Goal: Transaction & Acquisition: Purchase product/service

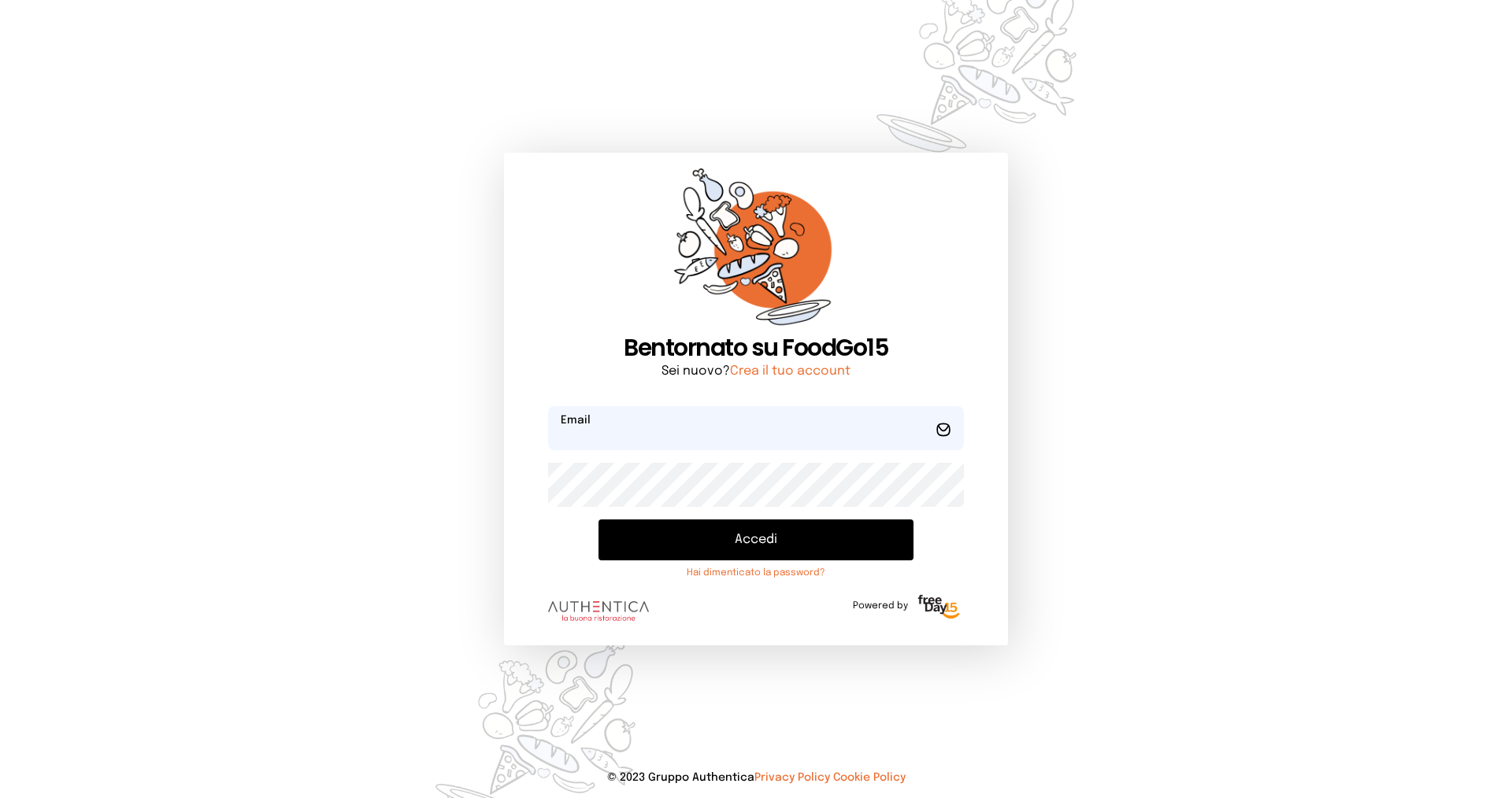
type input "**********"
click at [726, 530] on button "Accedi" at bounding box center [755, 539] width 315 height 41
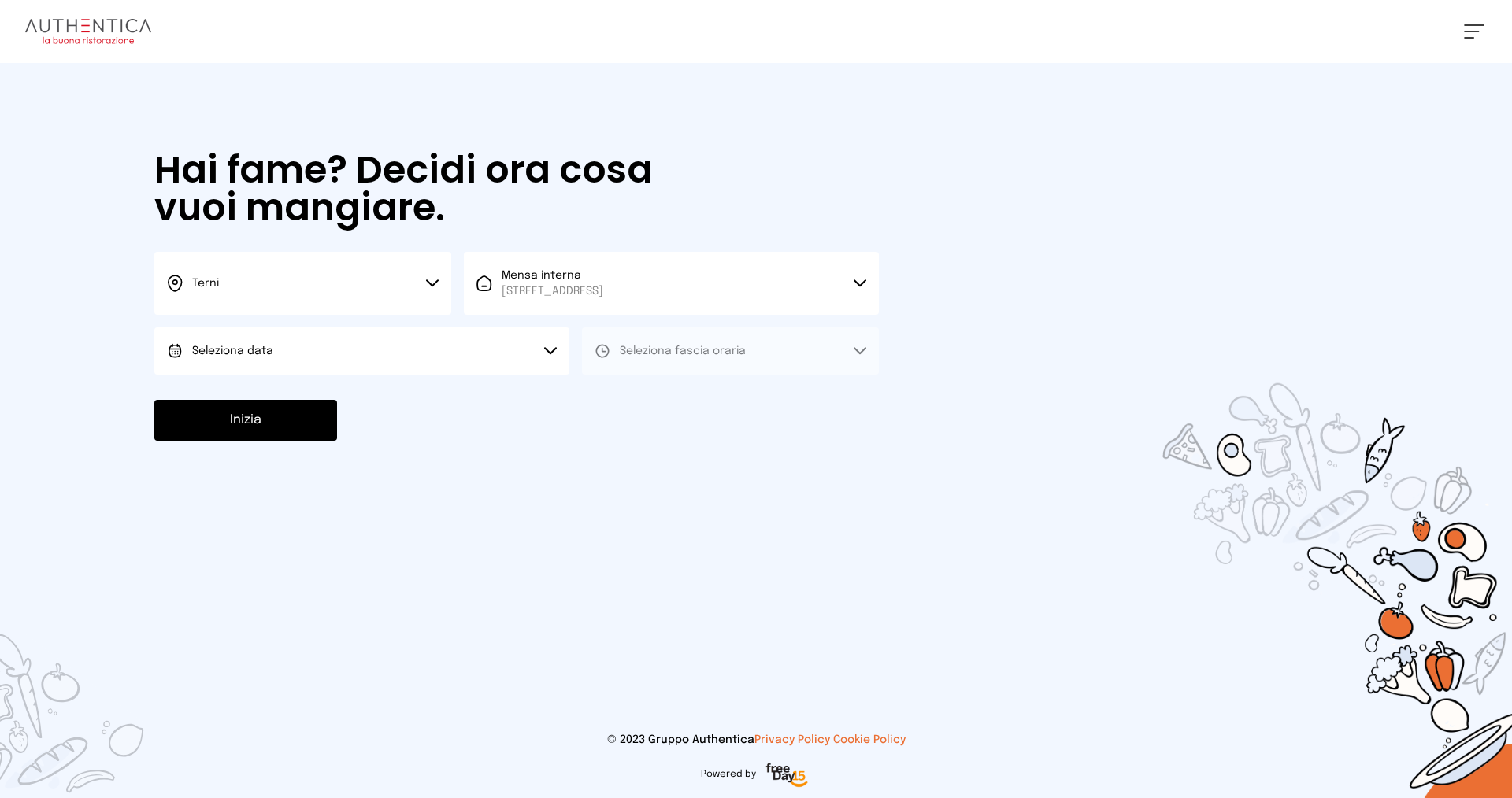
click at [435, 285] on icon at bounding box center [433, 284] width 13 height 8
click at [335, 326] on li "Terni" at bounding box center [303, 335] width 297 height 42
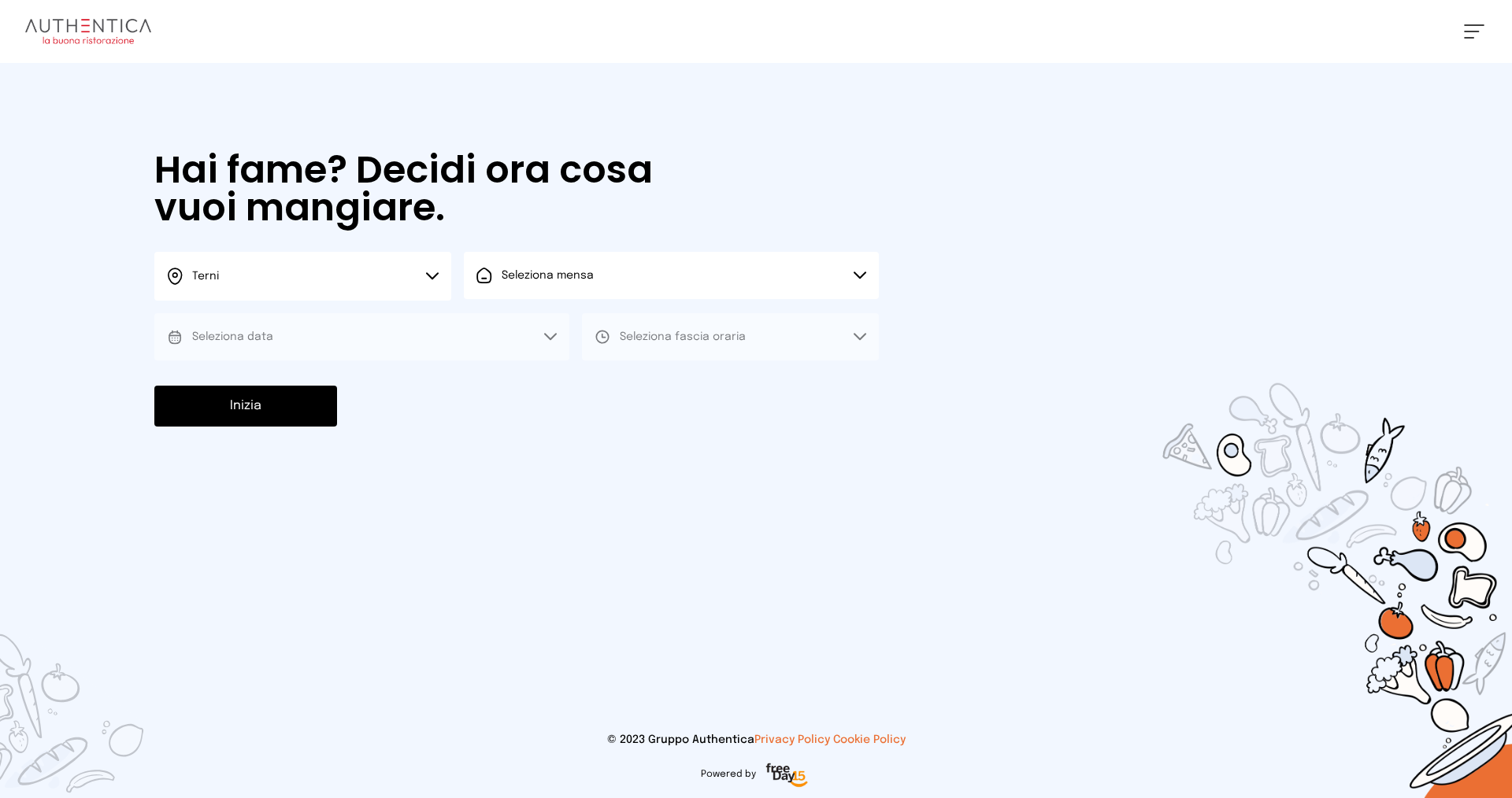
click at [541, 291] on button "Seleziona mensa" at bounding box center [671, 275] width 415 height 47
click at [559, 328] on span "[STREET_ADDRESS]" at bounding box center [552, 335] width 101 height 16
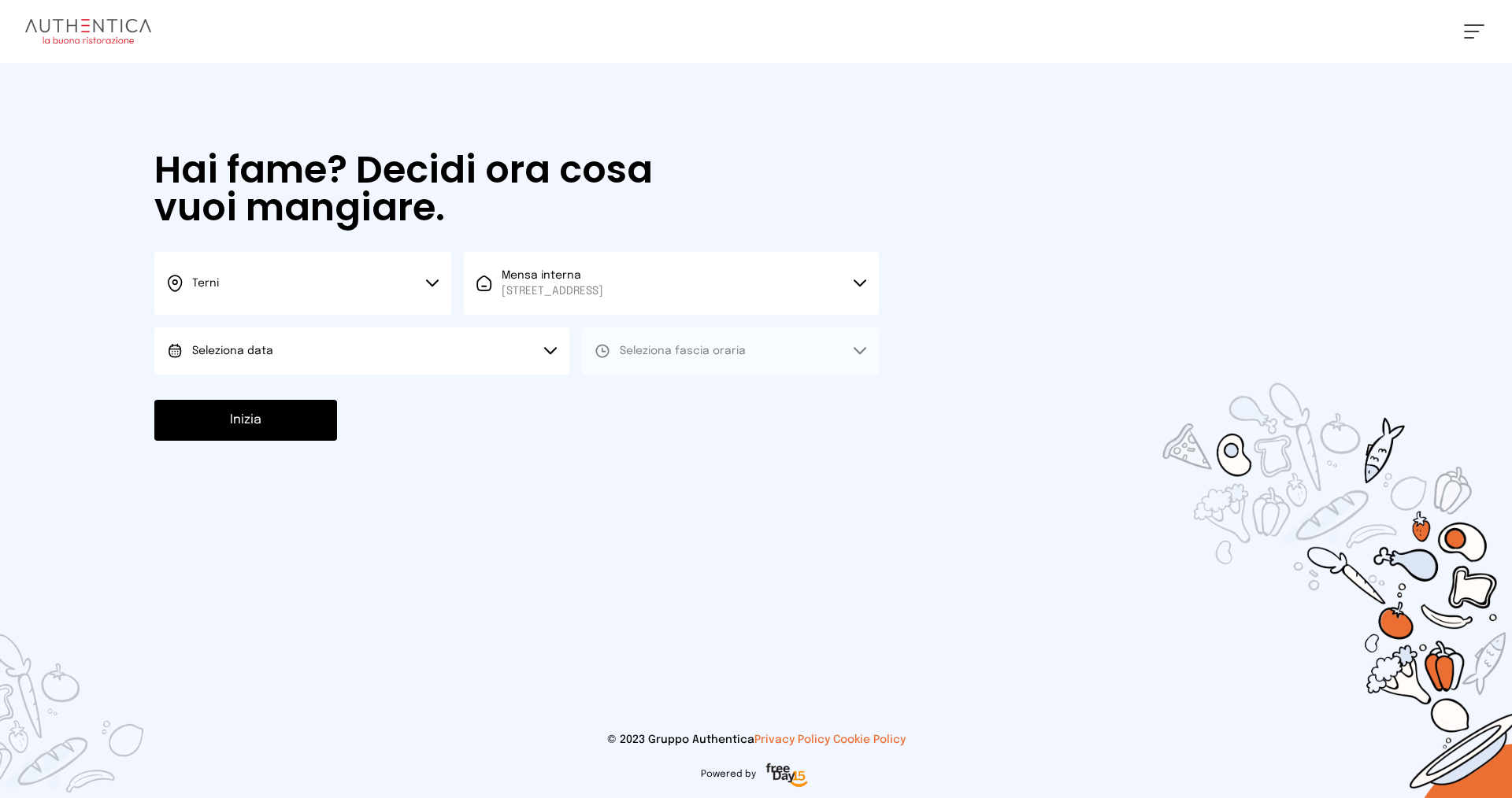
click at [366, 335] on button "Seleziona data" at bounding box center [362, 350] width 415 height 47
click at [269, 391] on span "[DATE], [DATE]" at bounding box center [230, 395] width 77 height 16
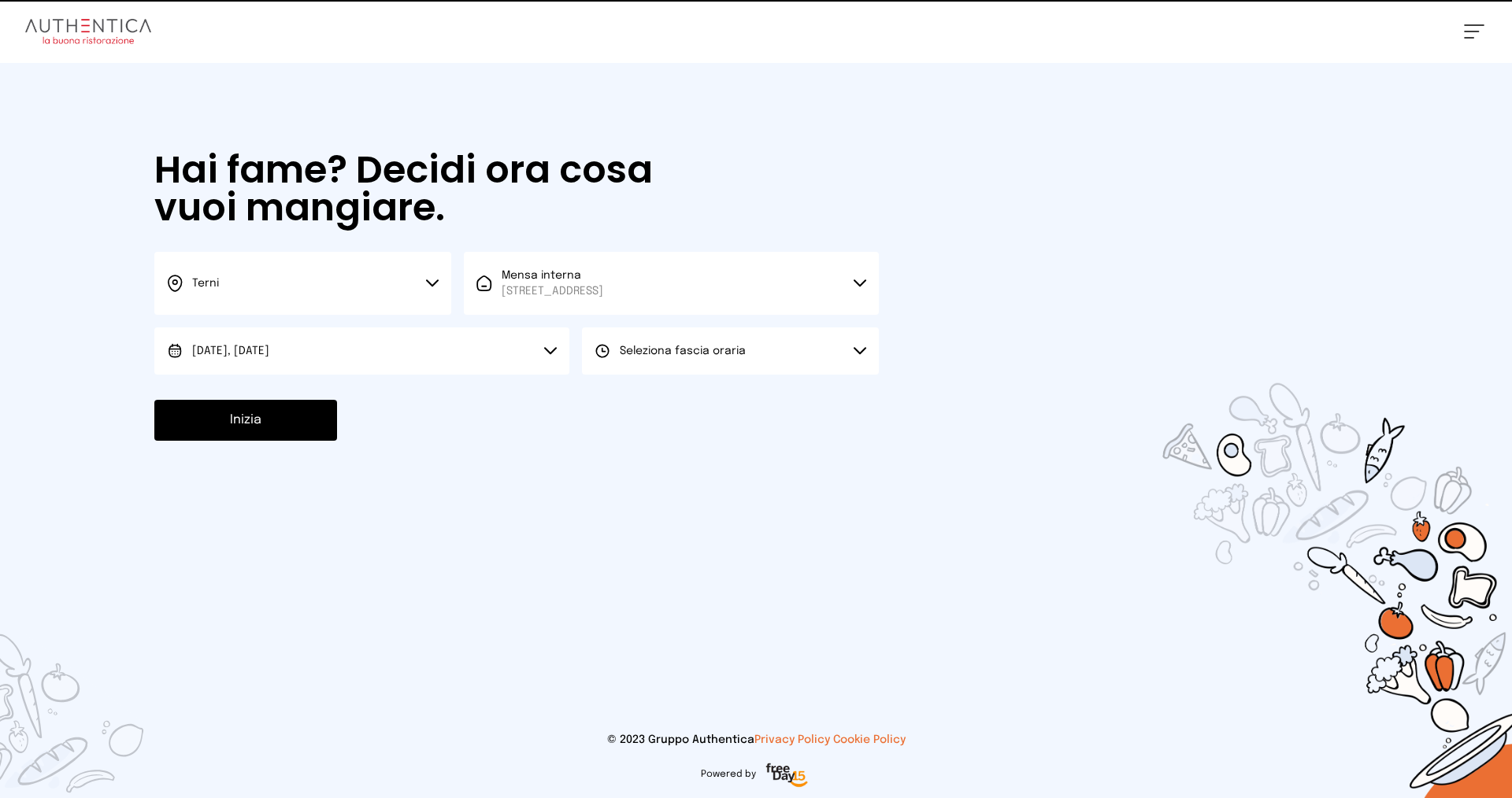
click at [668, 364] on button "Seleziona fascia oraria" at bounding box center [730, 350] width 297 height 47
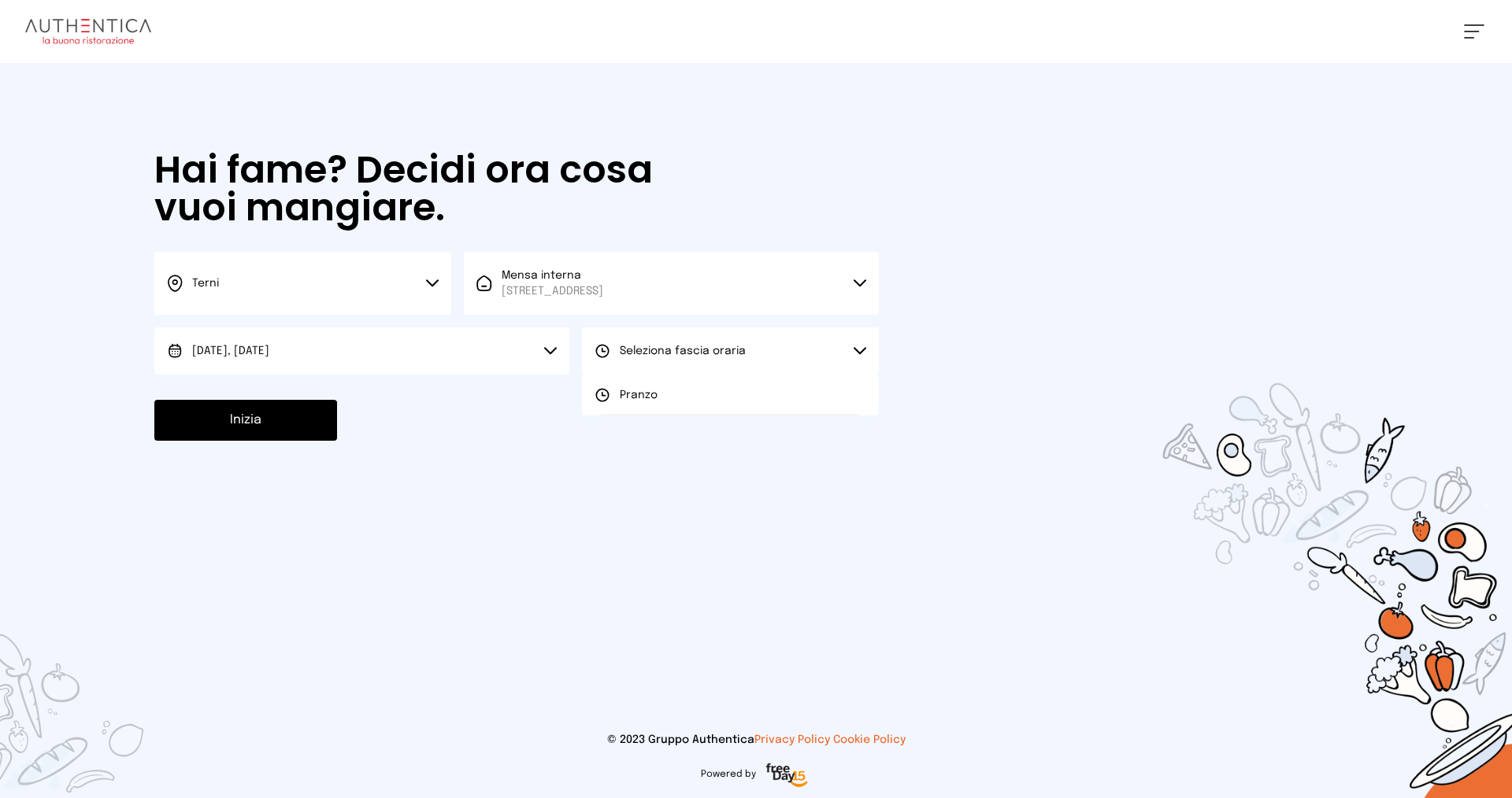
drag, startPoint x: 655, startPoint y: 395, endPoint x: 334, endPoint y: 431, distance: 323.0
click at [647, 397] on li "Pranzo" at bounding box center [730, 394] width 297 height 41
click at [267, 427] on button "Inizia" at bounding box center [245, 420] width 182 height 41
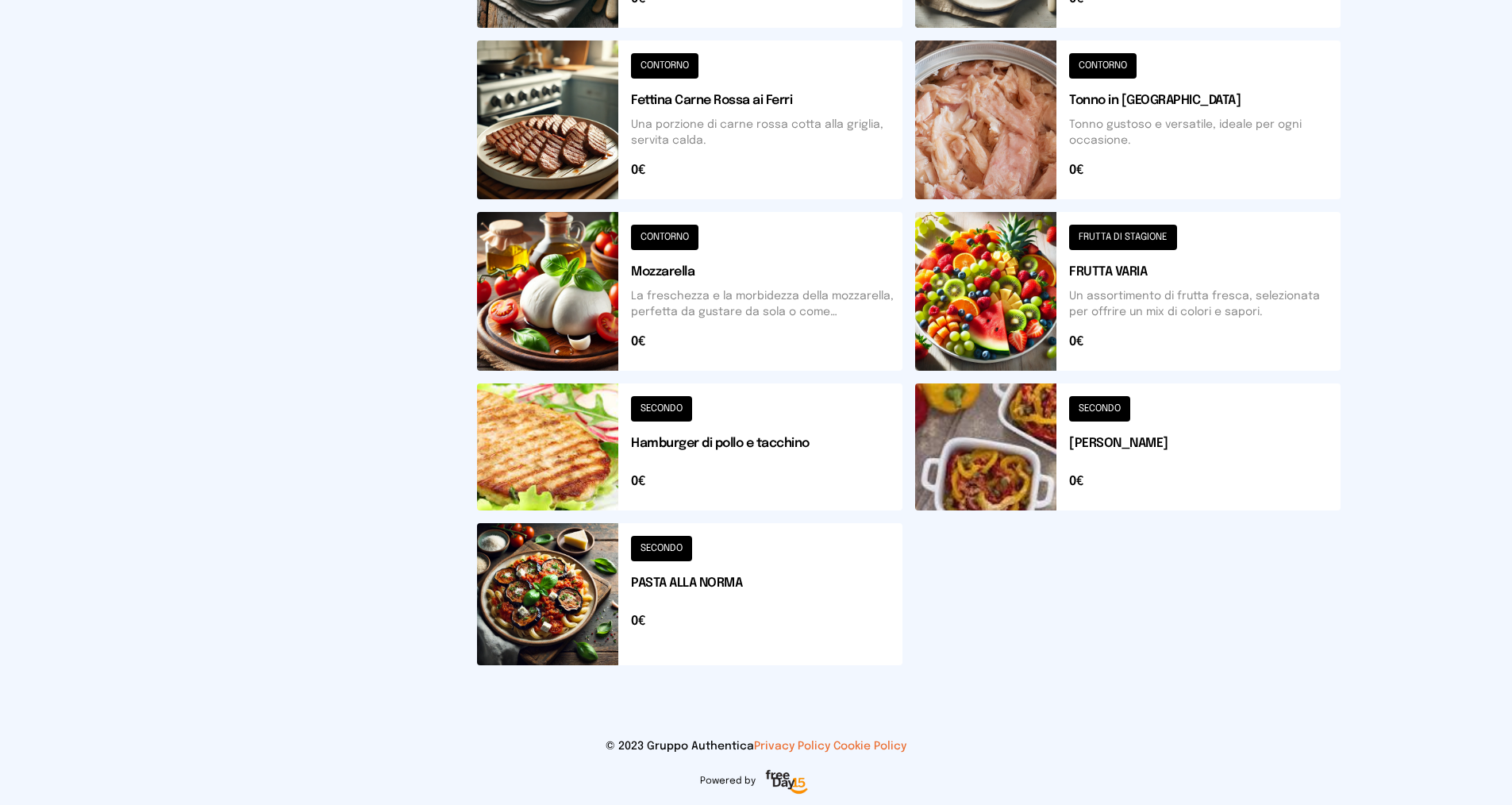
scroll to position [382, 0]
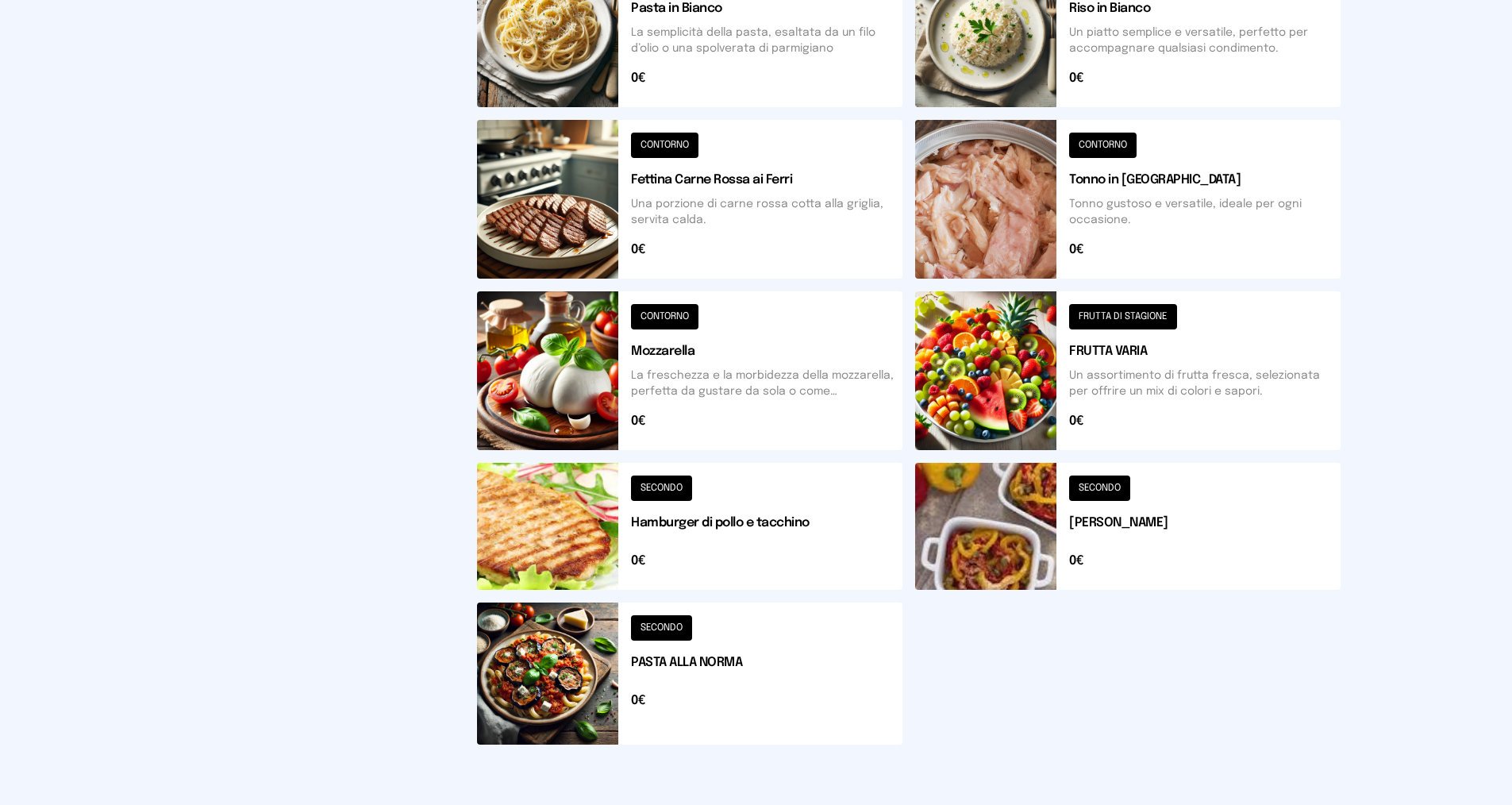
click at [1023, 575] on button at bounding box center [1128, 526] width 426 height 127
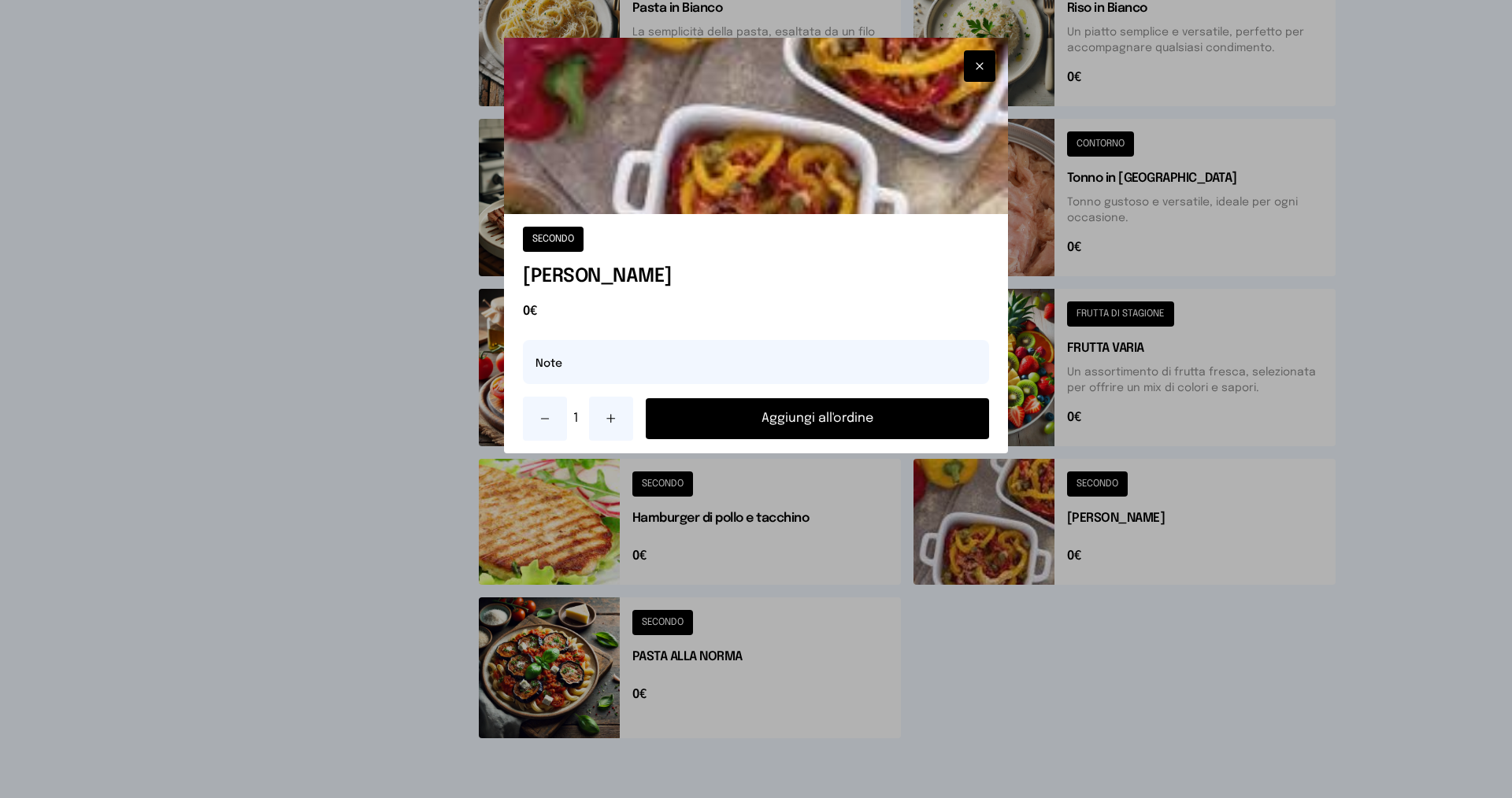
click at [922, 412] on button "Aggiungi all'ordine" at bounding box center [817, 418] width 343 height 41
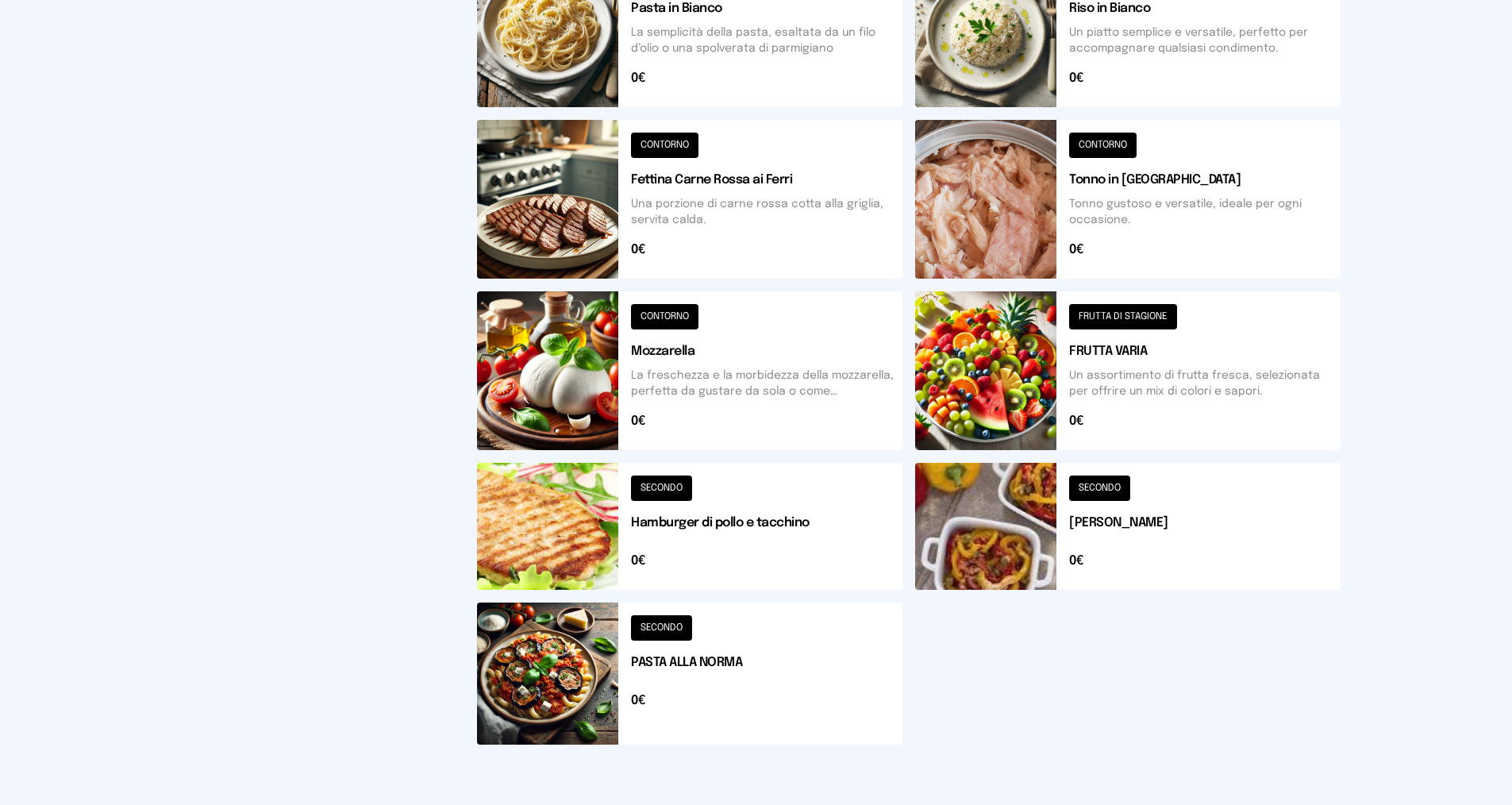
scroll to position [303, 0]
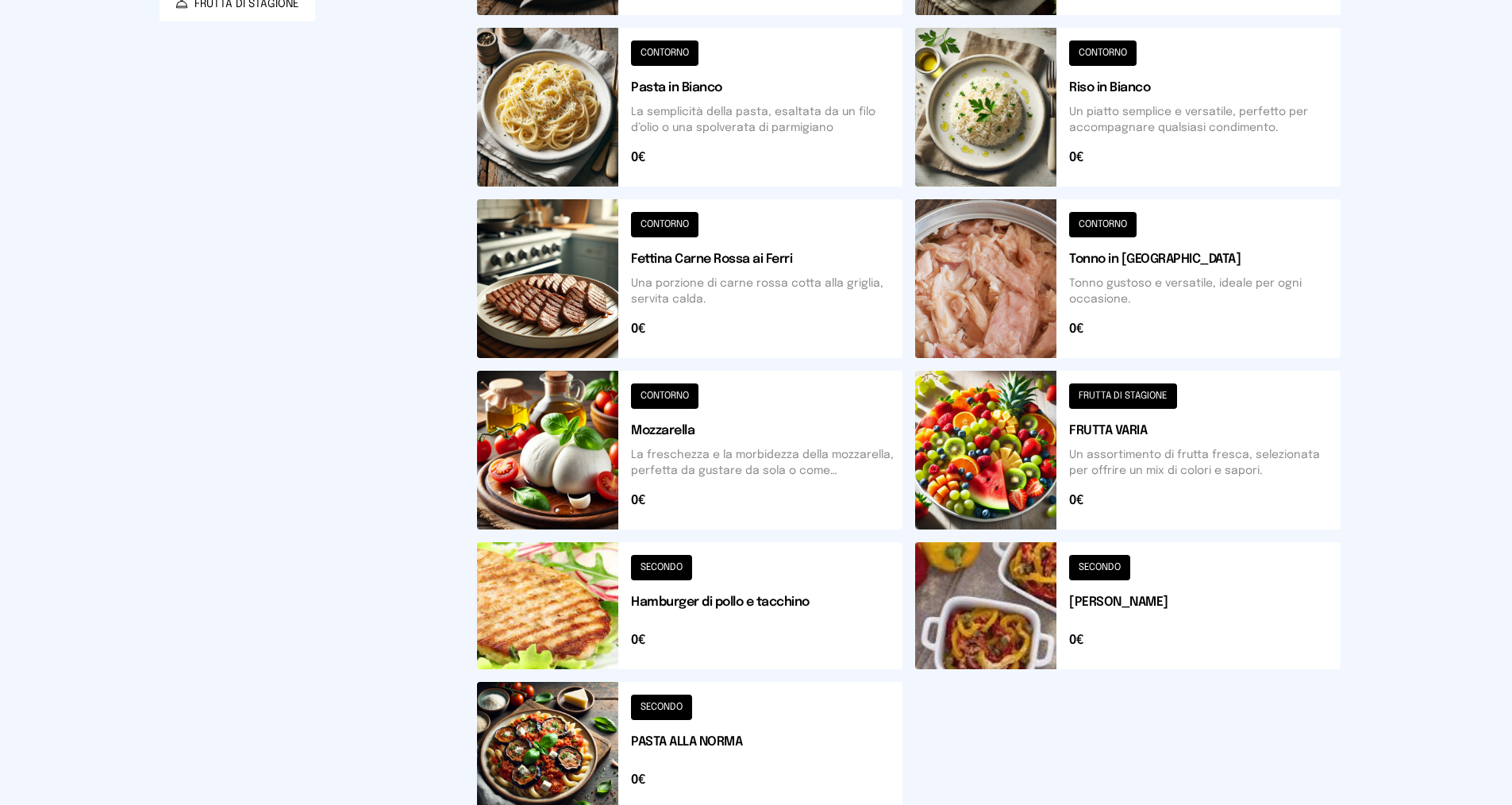
click at [581, 306] on button at bounding box center [690, 279] width 426 height 159
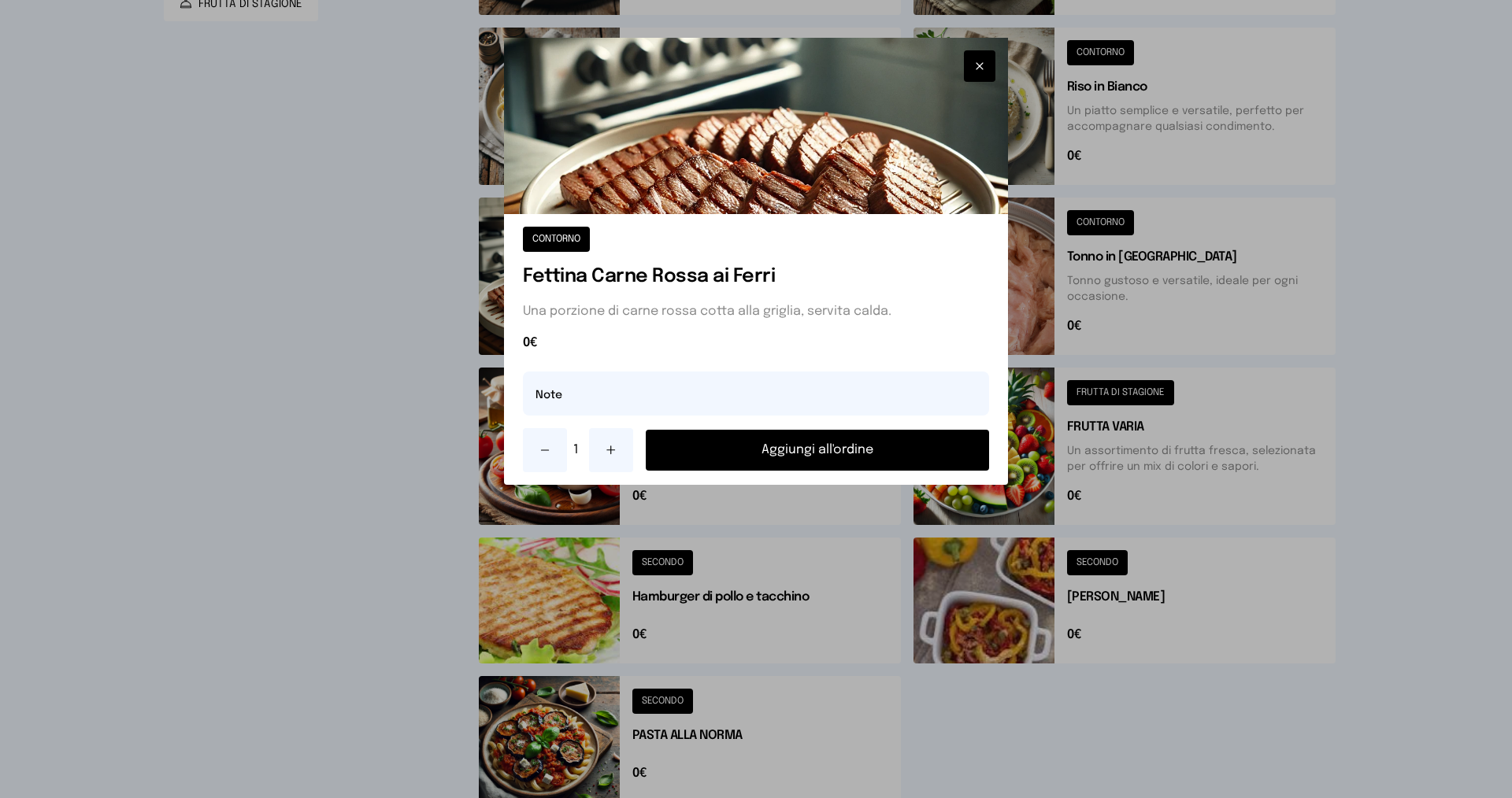
click at [873, 447] on button "Aggiungi all'ordine" at bounding box center [817, 450] width 343 height 41
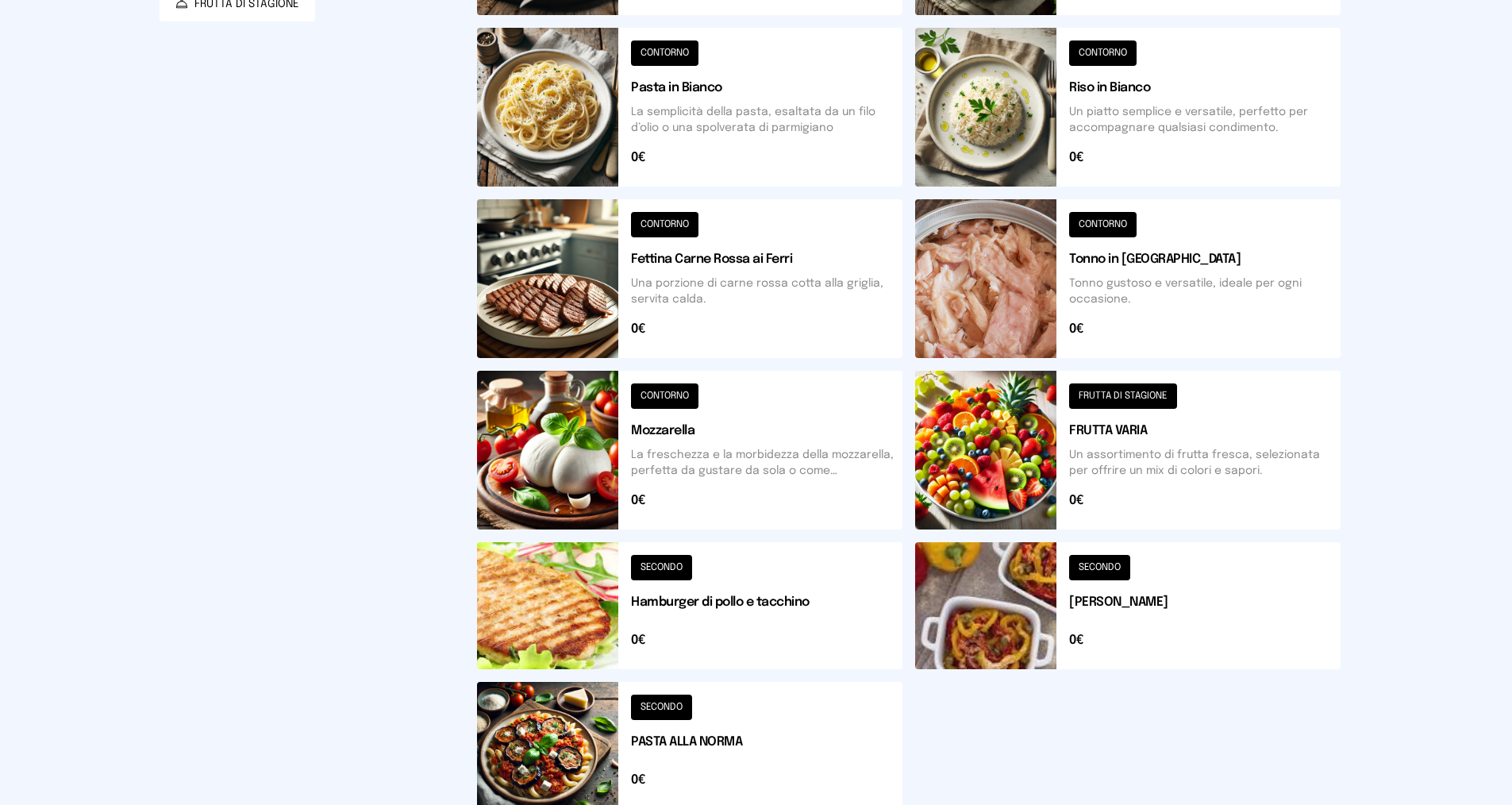
click at [549, 492] on button at bounding box center [690, 451] width 426 height 159
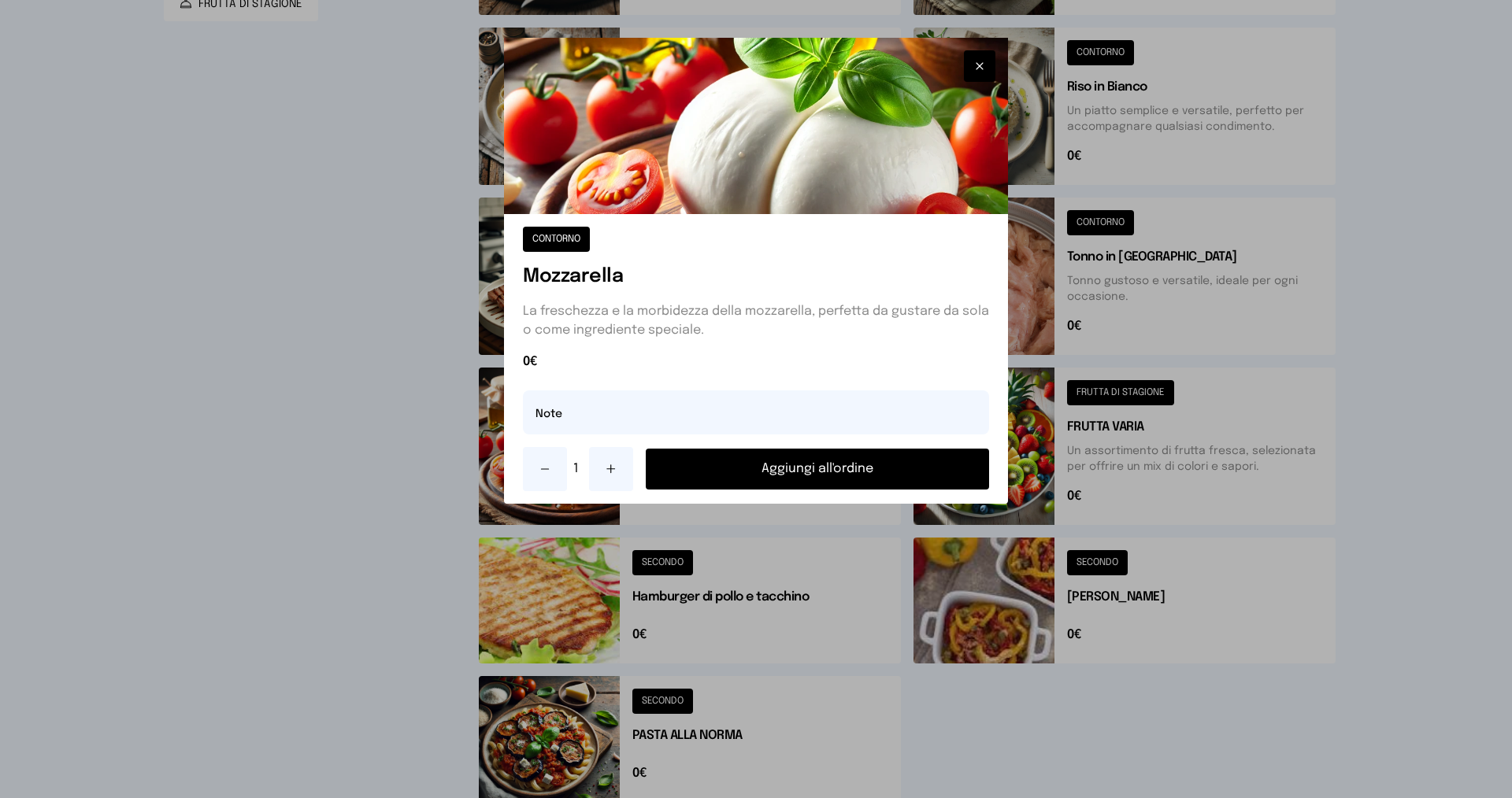
click at [792, 472] on button "Aggiungi all'ordine" at bounding box center [817, 468] width 343 height 41
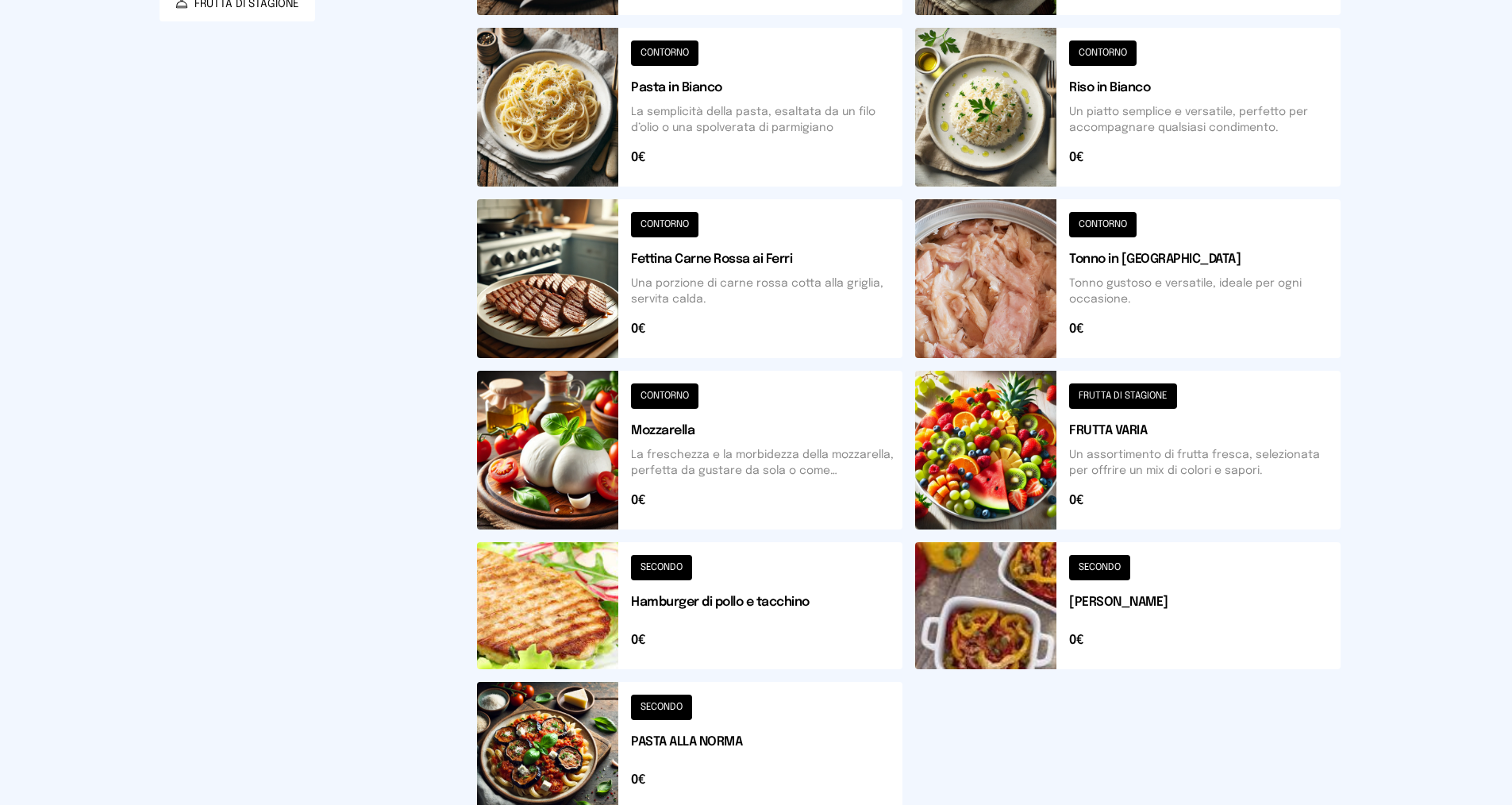
click at [1026, 468] on button at bounding box center [1128, 451] width 426 height 159
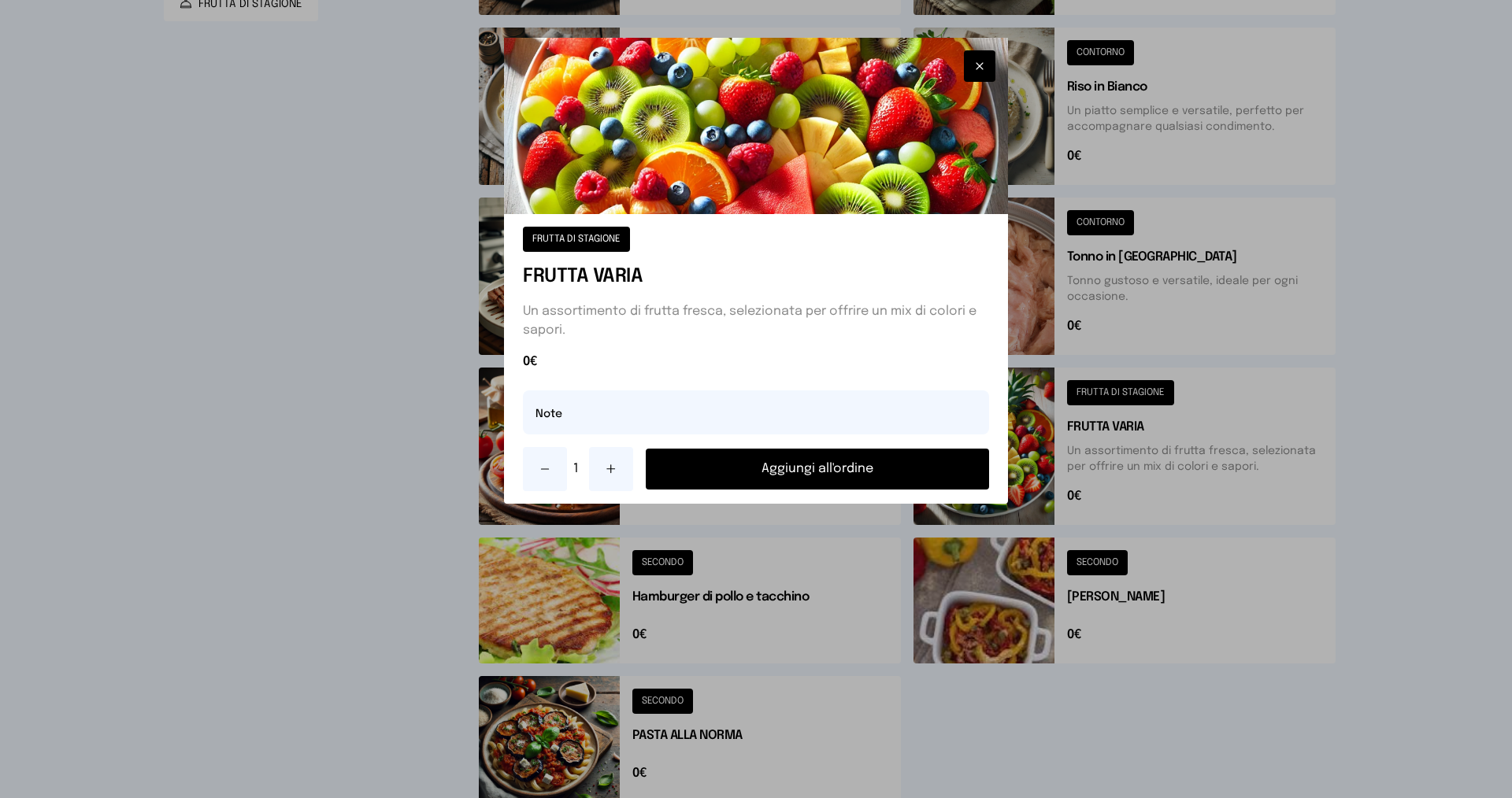
click at [931, 469] on button "Aggiungi all'ordine" at bounding box center [817, 468] width 343 height 41
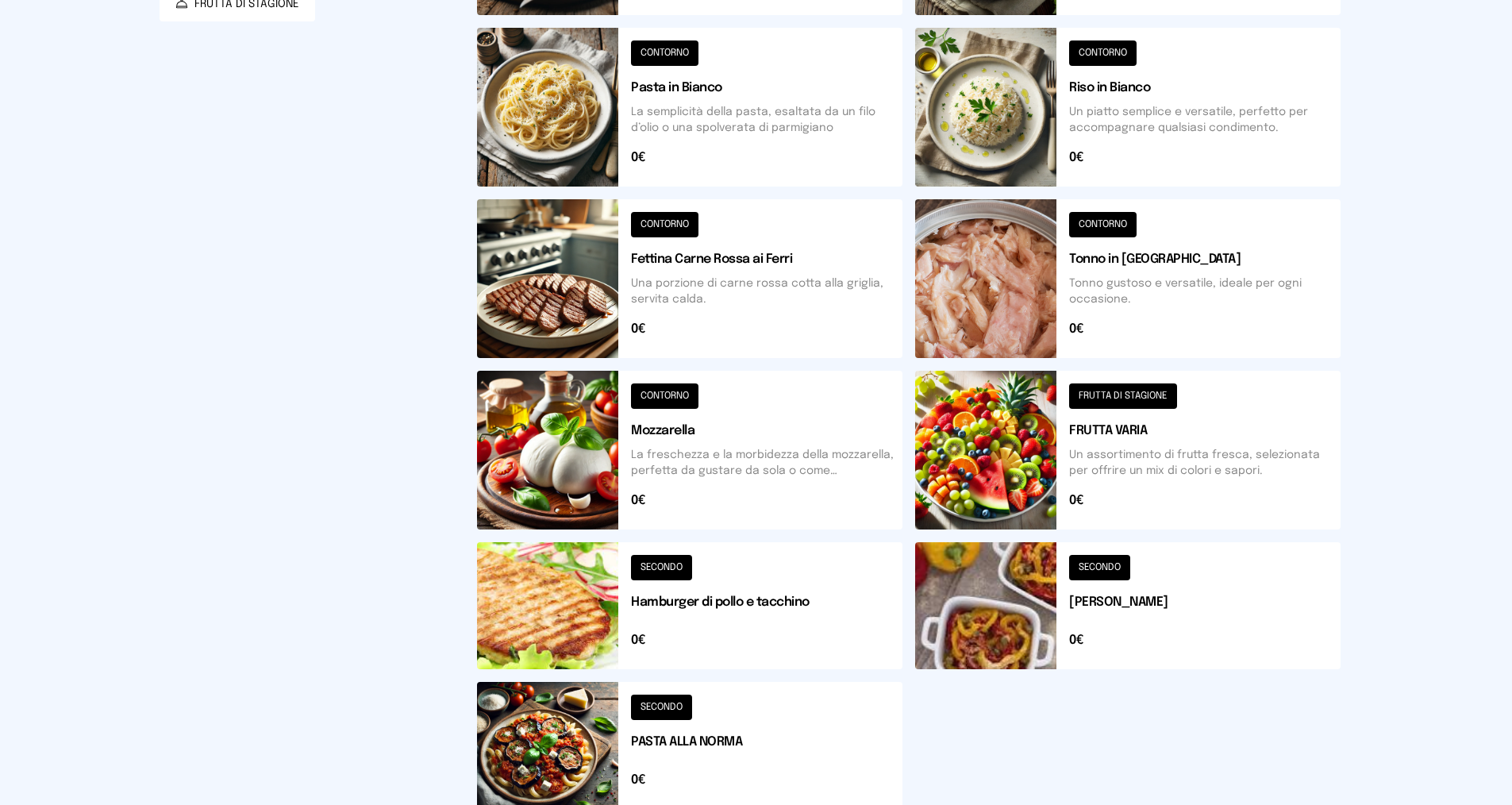
scroll to position [64, 0]
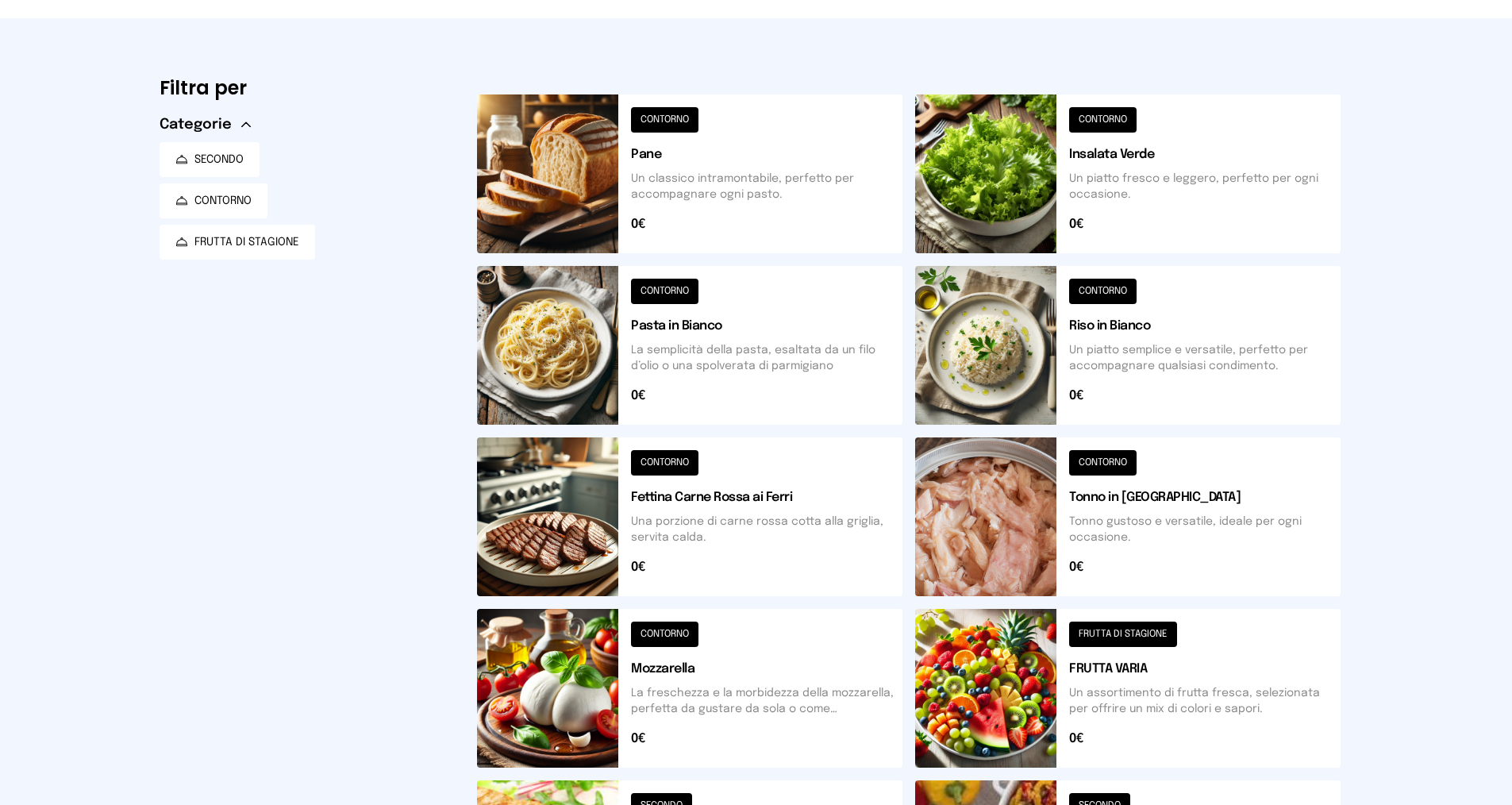
click at [984, 144] on button at bounding box center [1128, 174] width 426 height 159
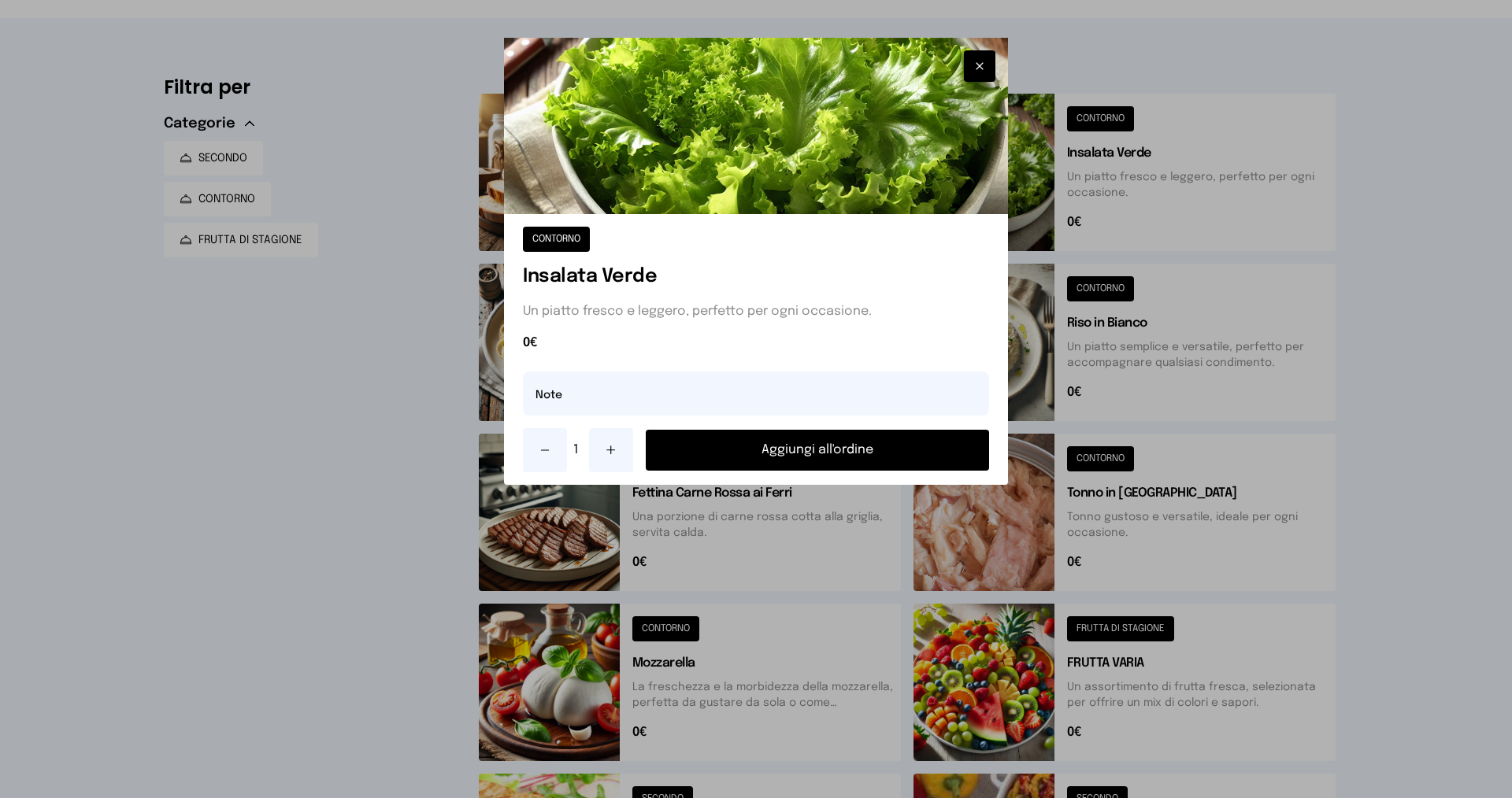
click at [895, 438] on button "Aggiungi all'ordine" at bounding box center [817, 450] width 343 height 41
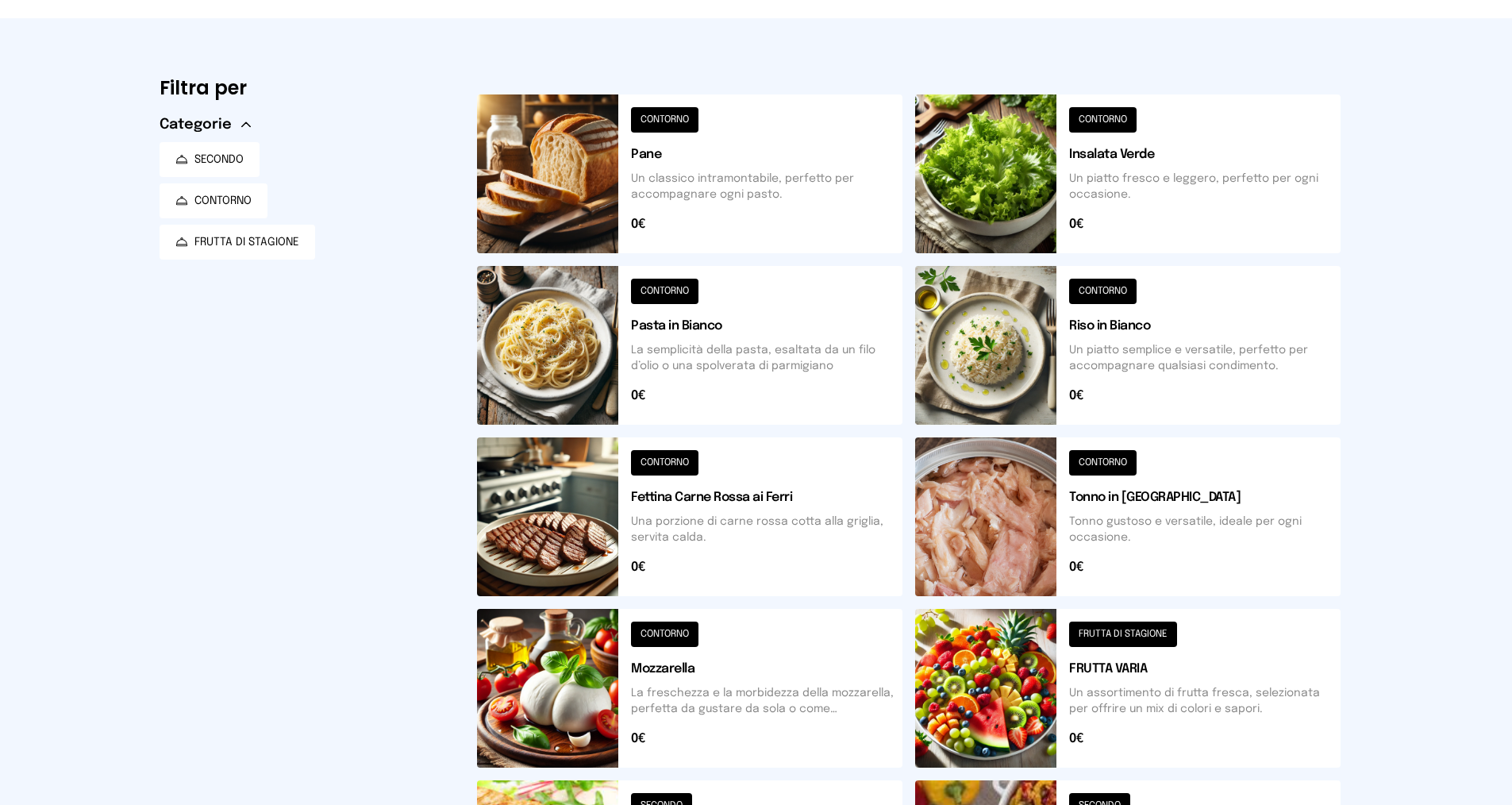
click at [999, 375] on button at bounding box center [1128, 345] width 426 height 159
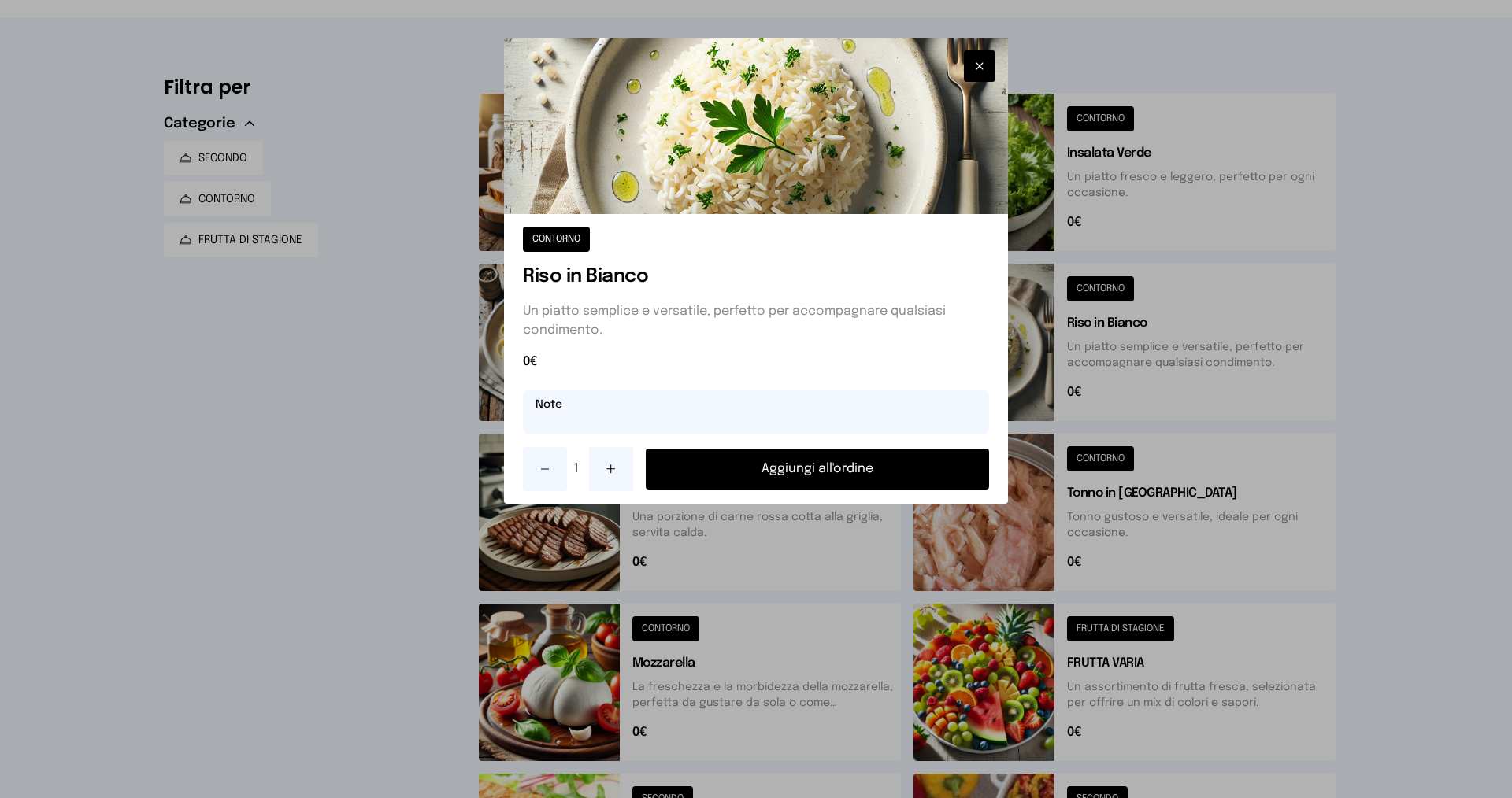
click at [628, 425] on input "text" at bounding box center [755, 412] width 466 height 44
type input "**********"
click at [808, 456] on button "Aggiungi all'ordine" at bounding box center [817, 468] width 343 height 41
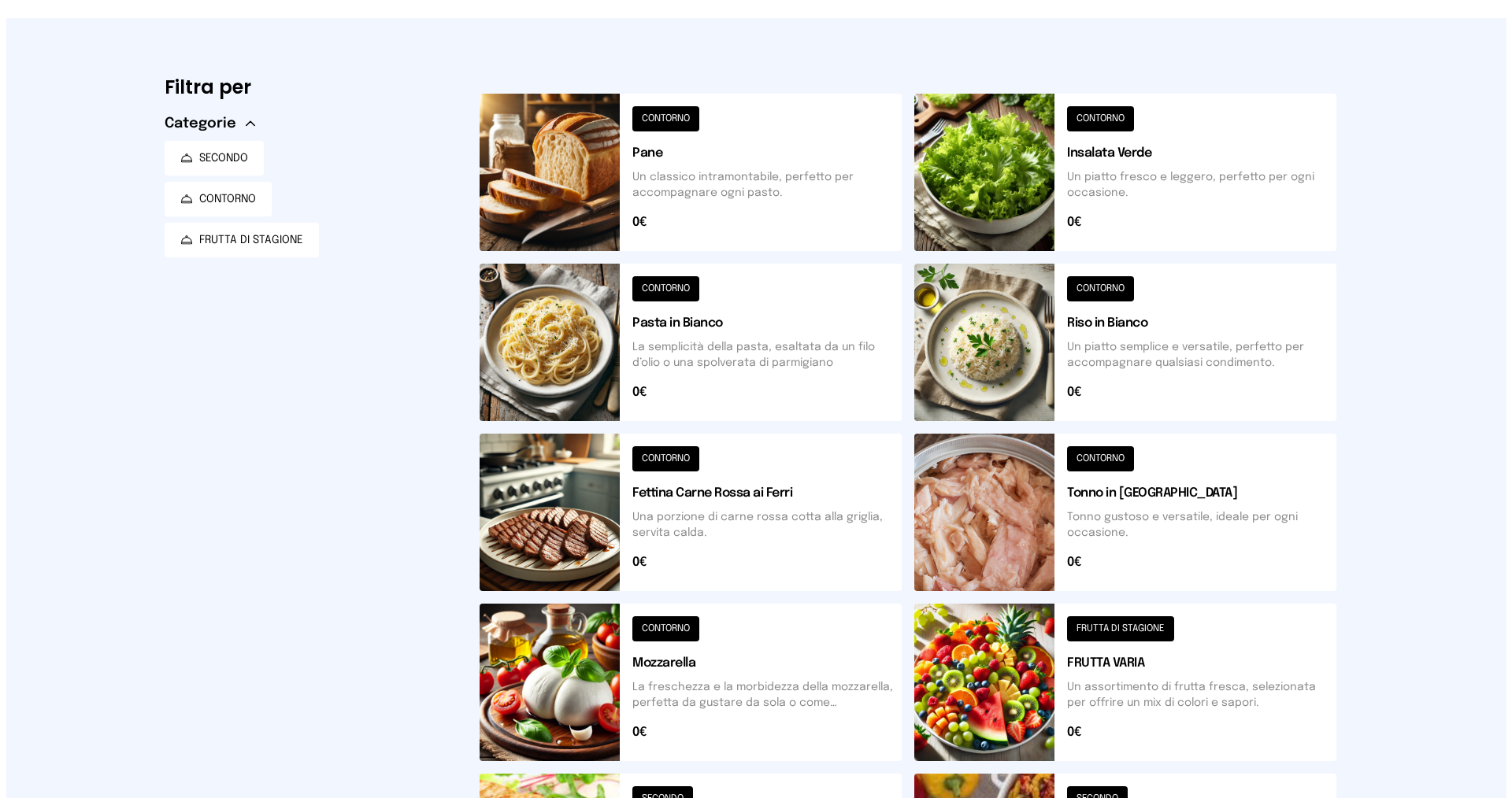
scroll to position [0, 0]
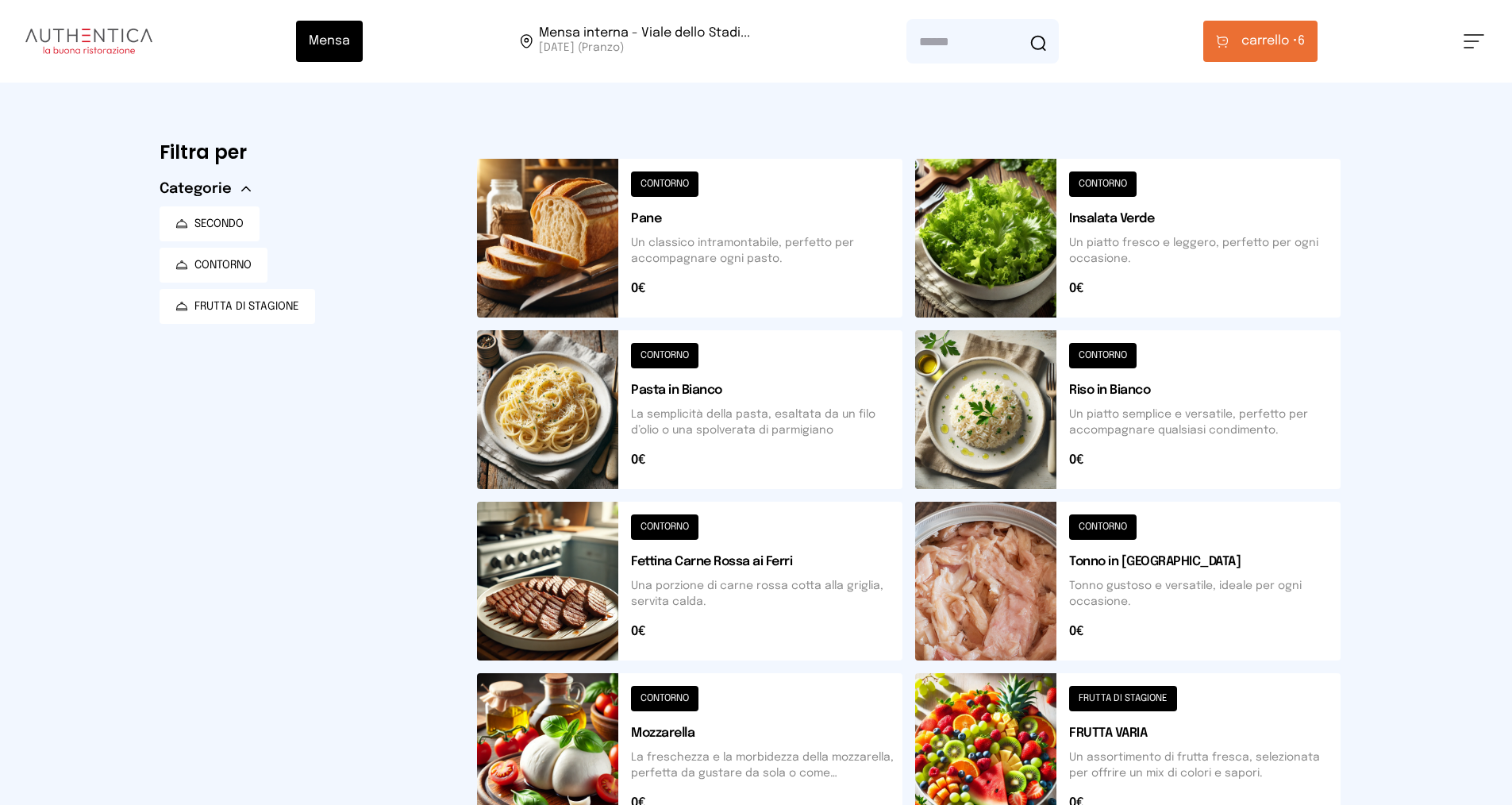
click at [1275, 35] on span "carrello •" at bounding box center [1270, 42] width 56 height 19
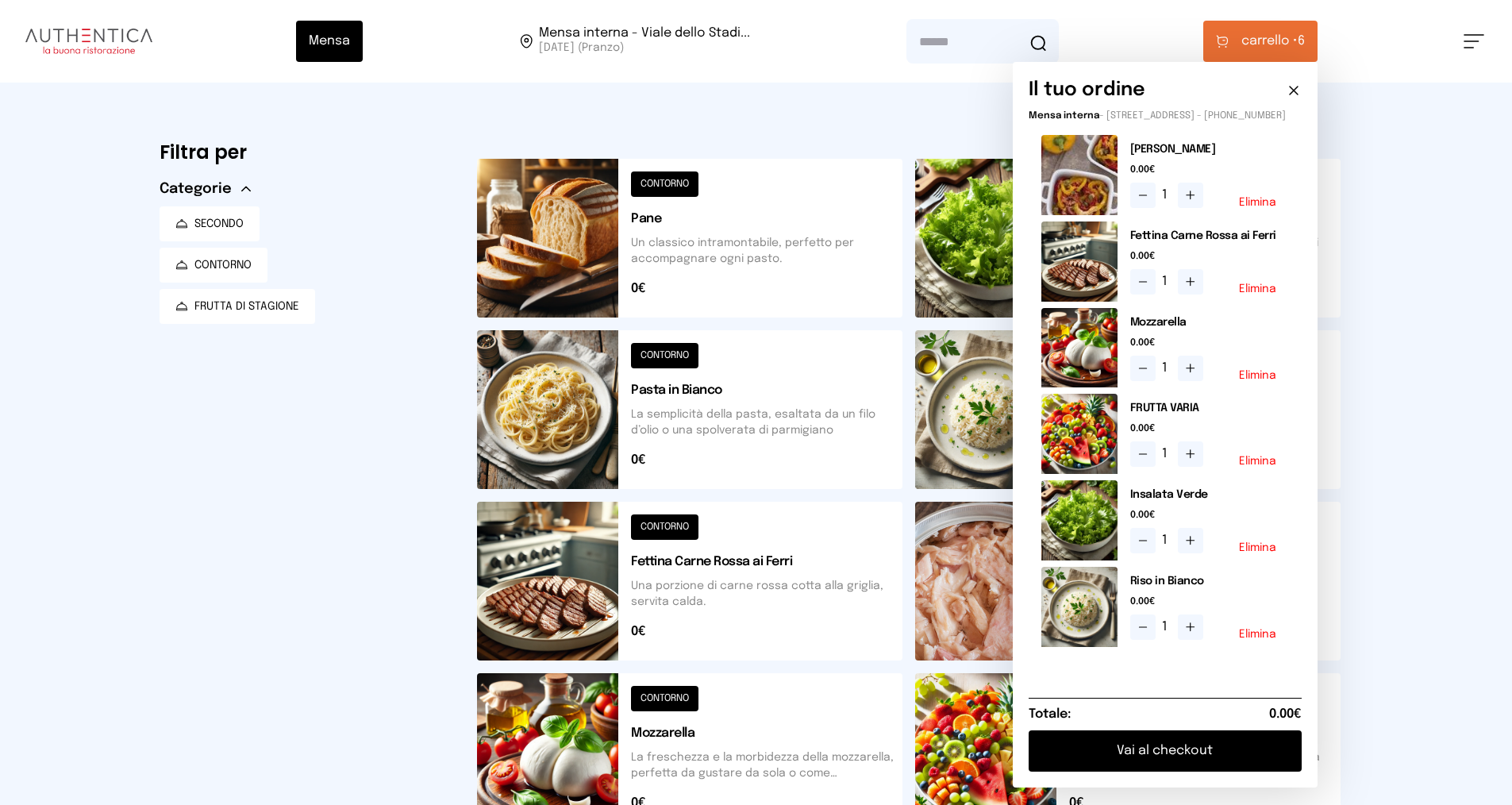
click at [1201, 764] on button "Vai al checkout" at bounding box center [1165, 750] width 273 height 41
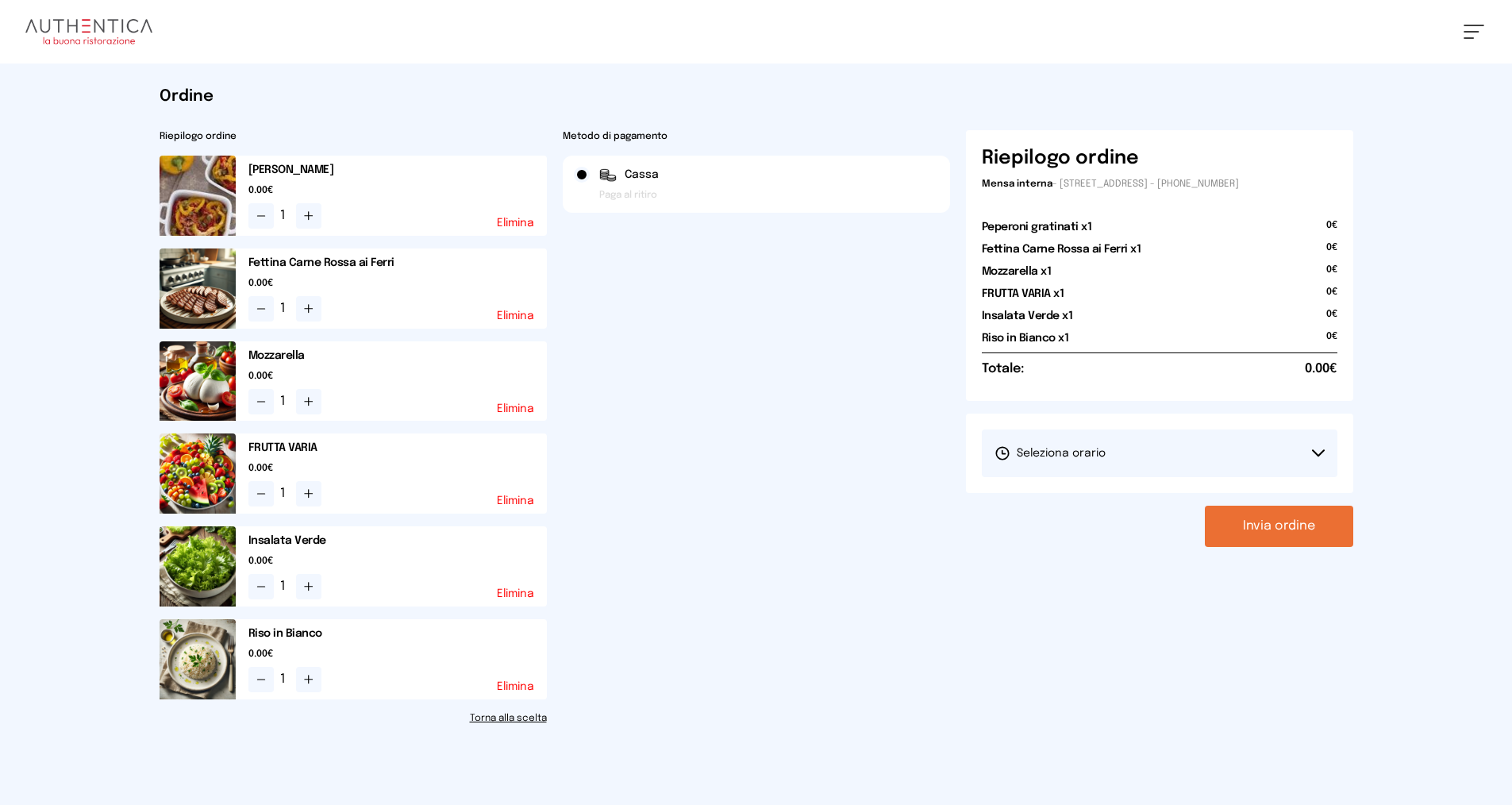
drag, startPoint x: 1310, startPoint y: 443, endPoint x: 1282, endPoint y: 464, distance: 35.0
click at [1311, 444] on button "Seleziona orario" at bounding box center [1159, 453] width 356 height 47
click at [1145, 485] on li "1° Turno (13:00 - 15:00)" at bounding box center [1159, 497] width 356 height 41
click at [1283, 513] on button "Invia ordine" at bounding box center [1278, 526] width 149 height 41
